Goal: Navigation & Orientation: Find specific page/section

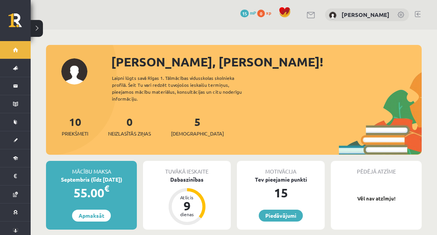
click at [230, 136] on div "10 Priekšmeti 0 Neizlasītās ziņas 5 [DEMOGRAPHIC_DATA]" at bounding box center [234, 134] width 376 height 41
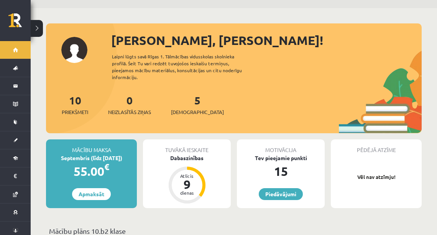
scroll to position [61, 0]
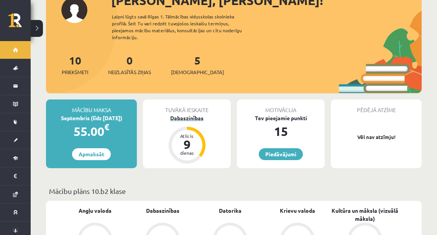
click at [175, 114] on div "Dabaszinības" at bounding box center [187, 118] width 88 height 8
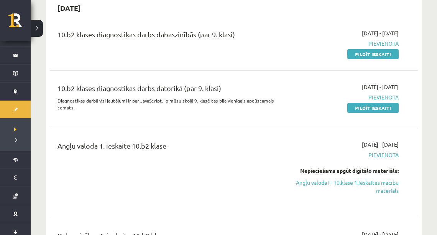
scroll to position [61, 0]
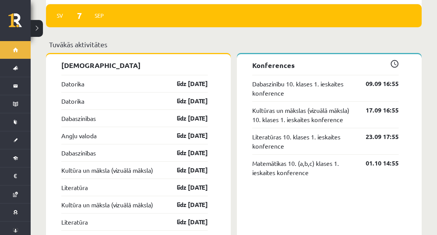
scroll to position [583, 0]
